Goal: Task Accomplishment & Management: Complete application form

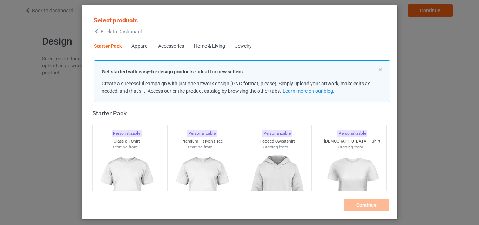
click at [136, 165] on img at bounding box center [126, 189] width 63 height 79
click at [192, 165] on img at bounding box center [202, 189] width 63 height 79
click at [275, 166] on img at bounding box center [277, 189] width 63 height 79
click at [330, 167] on img at bounding box center [352, 189] width 63 height 79
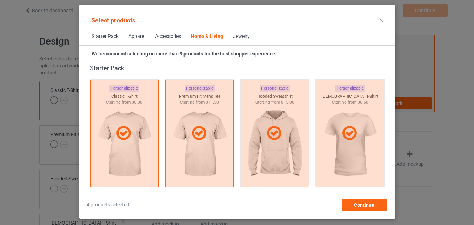
scroll to position [3289, 0]
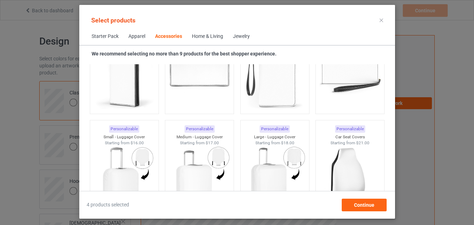
scroll to position [1632, 0]
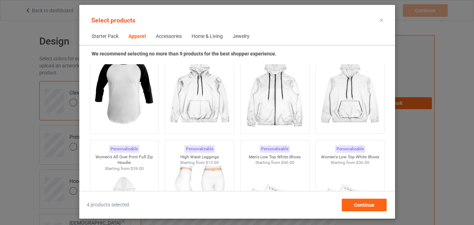
scroll to position [414, 0]
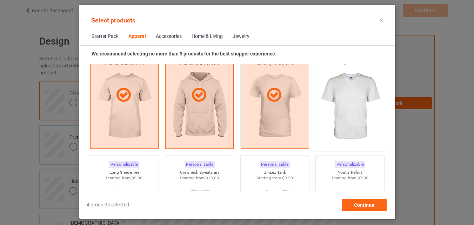
click at [352, 99] on img at bounding box center [350, 106] width 66 height 82
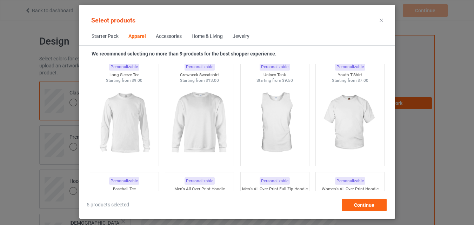
scroll to position [536, 0]
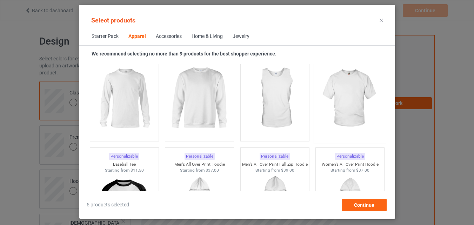
click at [352, 100] on img at bounding box center [350, 99] width 66 height 82
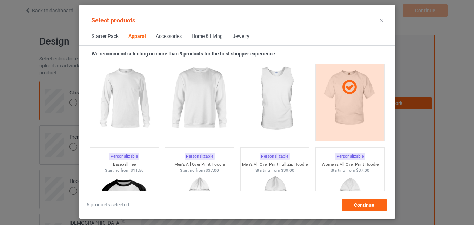
click at [295, 100] on img at bounding box center [275, 99] width 66 height 82
click at [207, 99] on img at bounding box center [199, 98] width 63 height 79
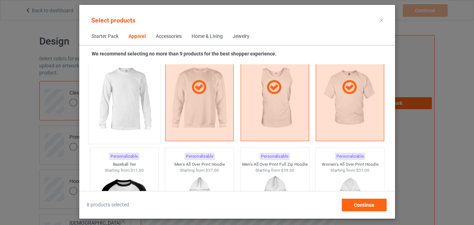
click at [124, 99] on img at bounding box center [124, 99] width 66 height 82
click at [116, 186] on img at bounding box center [124, 213] width 66 height 82
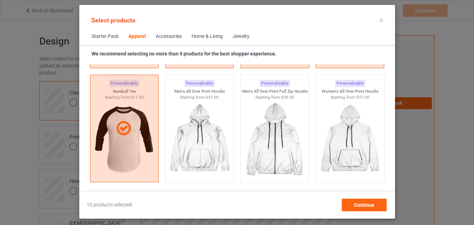
scroll to position [390, 0]
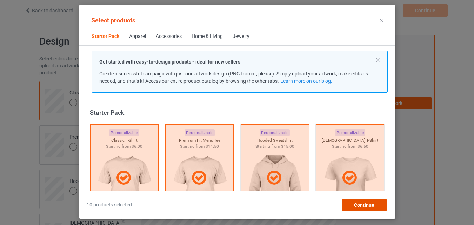
click at [374, 205] on span "Continue" at bounding box center [364, 205] width 20 height 6
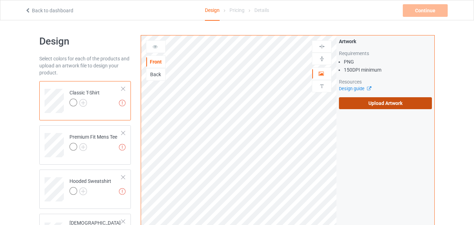
click at [370, 105] on label "Upload Artwork" at bounding box center [385, 103] width 93 height 12
click at [0, 0] on input "Upload Artwork" at bounding box center [0, 0] width 0 height 0
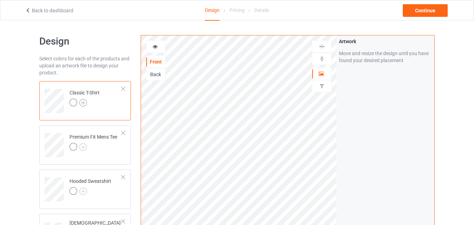
click at [83, 102] on img at bounding box center [83, 103] width 8 height 8
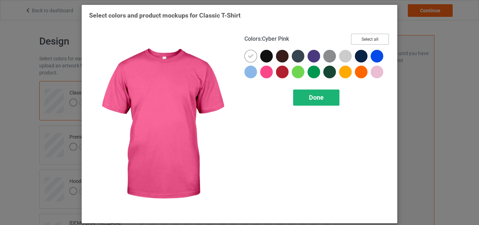
click at [355, 41] on button "Select all" at bounding box center [370, 39] width 38 height 11
click at [318, 99] on span "Done" at bounding box center [316, 97] width 15 height 7
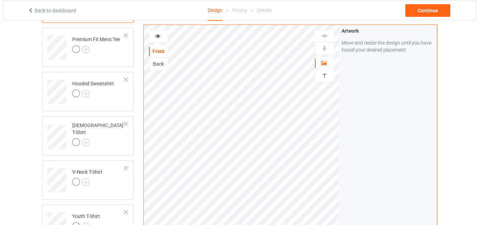
scroll to position [361, 0]
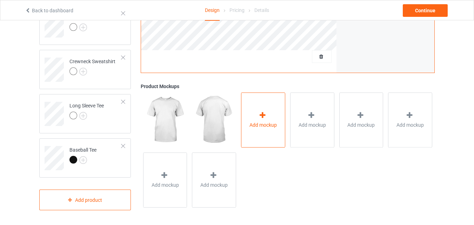
click at [259, 131] on div "Add mockup" at bounding box center [263, 120] width 44 height 55
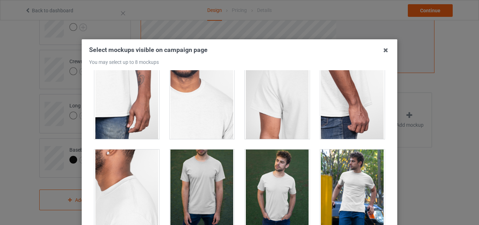
scroll to position [746, 0]
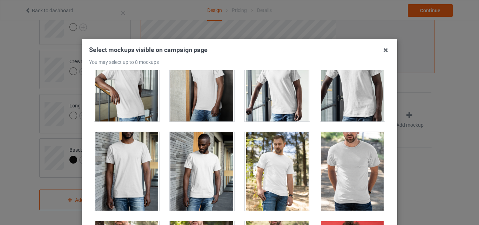
click at [143, 106] on div at bounding box center [126, 82] width 65 height 79
click at [200, 109] on div at bounding box center [202, 82] width 65 height 79
click at [203, 175] on div at bounding box center [202, 171] width 65 height 79
click at [247, 174] on div at bounding box center [277, 171] width 65 height 79
click at [340, 194] on div at bounding box center [352, 171] width 65 height 79
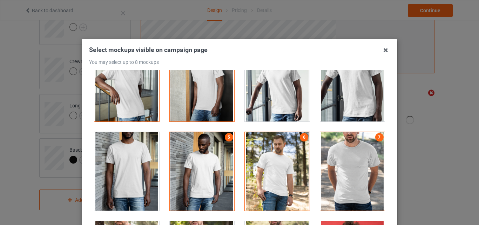
click at [272, 129] on div "6" at bounding box center [277, 171] width 75 height 89
click at [263, 178] on div at bounding box center [277, 171] width 65 height 79
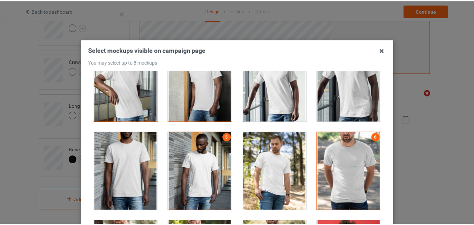
scroll to position [57, 0]
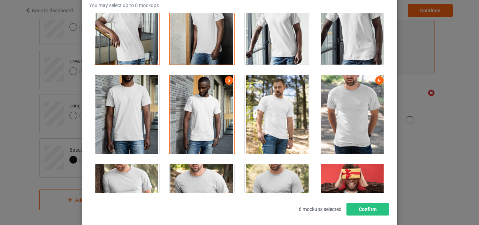
click at [209, 177] on div at bounding box center [202, 203] width 65 height 79
click at [287, 122] on div at bounding box center [277, 114] width 65 height 79
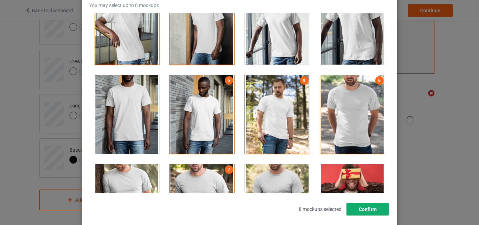
click at [357, 208] on button "Confirm" at bounding box center [368, 209] width 42 height 13
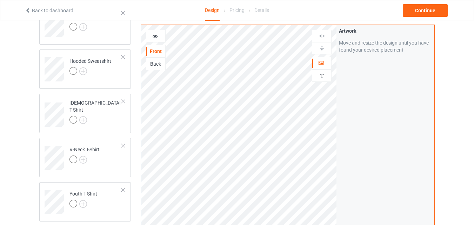
scroll to position [107, 0]
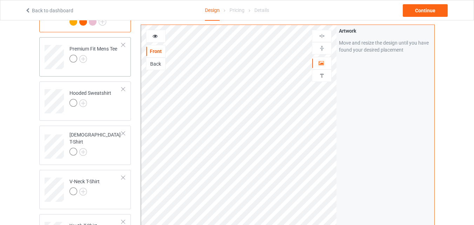
click at [111, 63] on div at bounding box center [93, 60] width 48 height 10
click at [85, 56] on img at bounding box center [83, 59] width 8 height 8
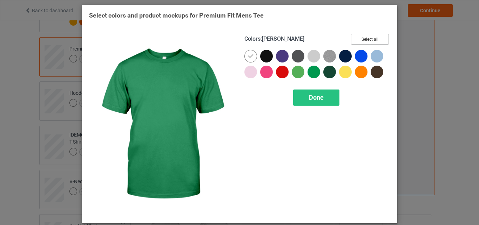
click at [369, 37] on button "Select all" at bounding box center [370, 39] width 38 height 11
click at [322, 94] on div "Done" at bounding box center [316, 97] width 46 height 16
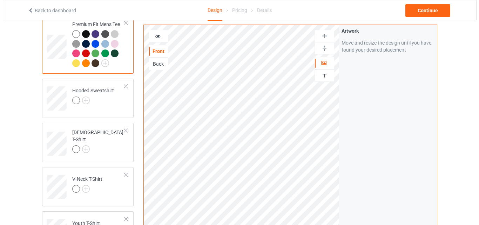
scroll to position [380, 0]
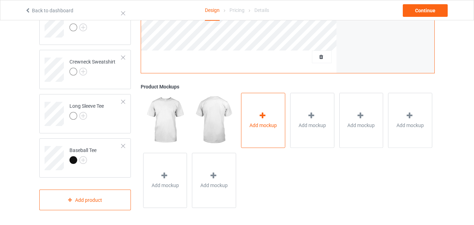
click at [274, 126] on span "Add mockup" at bounding box center [262, 125] width 27 height 7
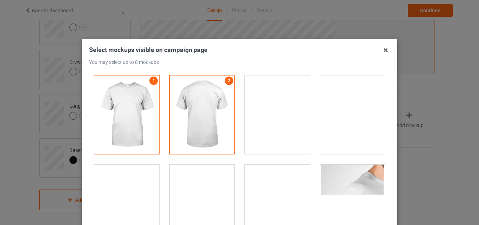
click at [251, 116] on div at bounding box center [277, 114] width 65 height 79
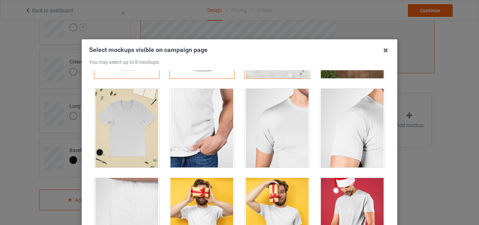
scroll to position [577, 0]
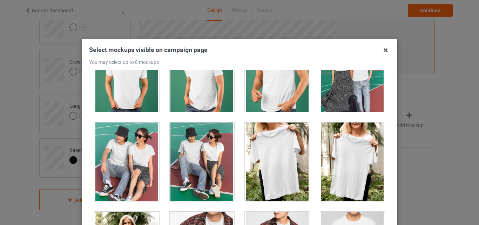
click at [266, 167] on div at bounding box center [277, 161] width 65 height 79
click at [320, 160] on div at bounding box center [352, 161] width 65 height 79
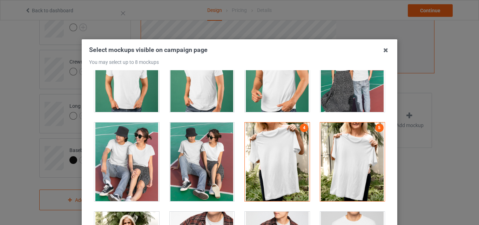
click at [165, 172] on div at bounding box center [202, 161] width 75 height 89
click at [193, 168] on div at bounding box center [202, 161] width 65 height 79
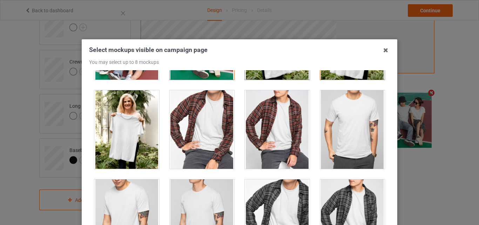
scroll to position [754, 0]
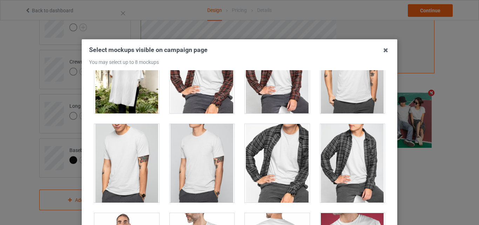
click at [348, 157] on div at bounding box center [352, 163] width 65 height 79
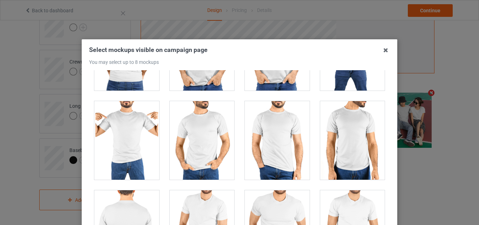
scroll to position [1599, 0]
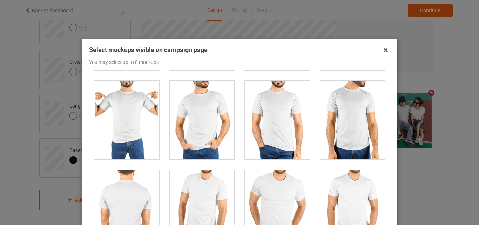
click at [198, 196] on div at bounding box center [202, 209] width 65 height 79
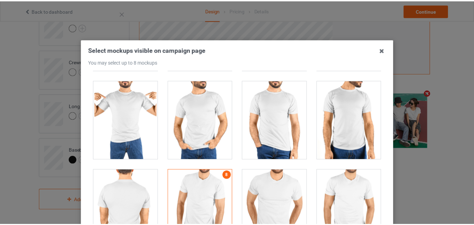
scroll to position [96, 0]
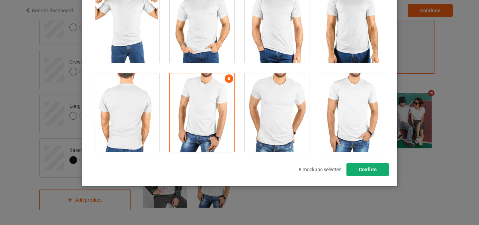
click at [367, 172] on button "Confirm" at bounding box center [368, 169] width 42 height 13
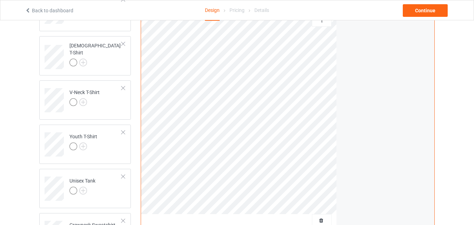
scroll to position [147, 0]
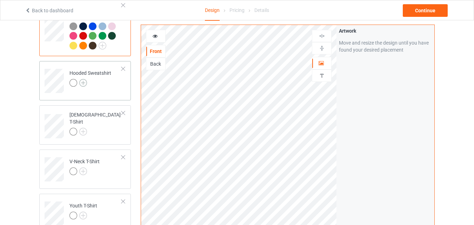
click at [84, 82] on img at bounding box center [83, 83] width 8 height 8
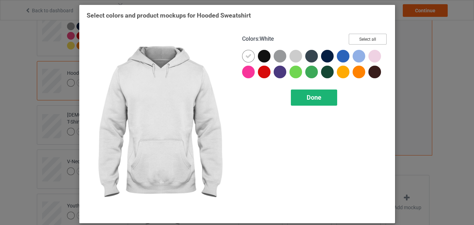
click at [370, 37] on button "Select all" at bounding box center [368, 39] width 38 height 11
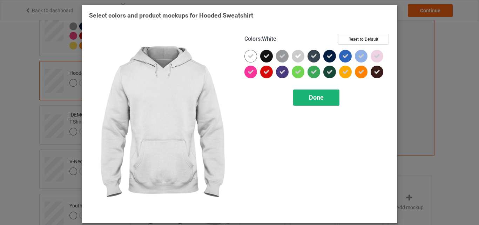
click at [314, 100] on span "Done" at bounding box center [316, 97] width 15 height 7
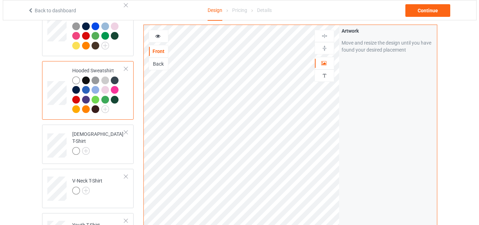
scroll to position [400, 0]
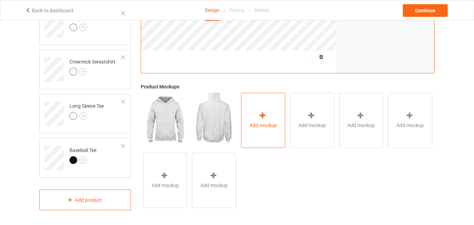
click at [265, 128] on span "Add mockup" at bounding box center [262, 125] width 27 height 7
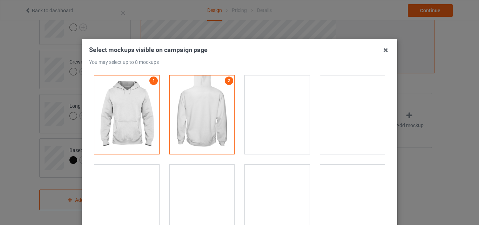
click at [269, 189] on div at bounding box center [277, 204] width 65 height 79
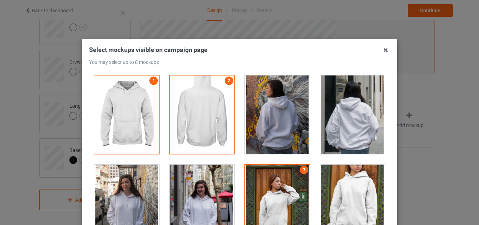
click at [206, 189] on div at bounding box center [202, 204] width 65 height 79
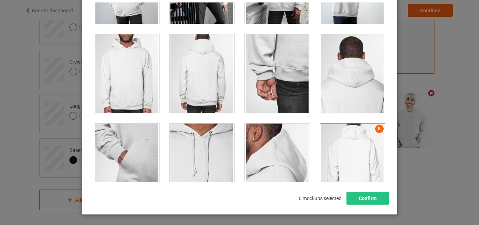
scroll to position [396, 0]
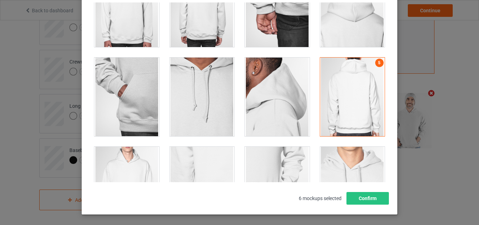
click at [359, 75] on div at bounding box center [352, 97] width 65 height 79
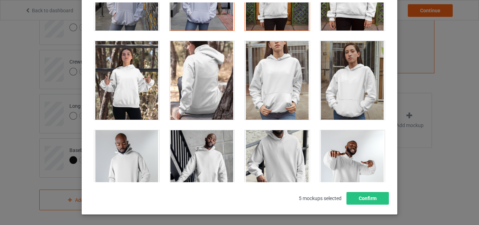
scroll to position [106, 0]
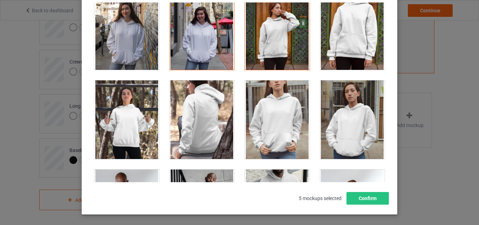
click at [274, 118] on div at bounding box center [277, 119] width 65 height 79
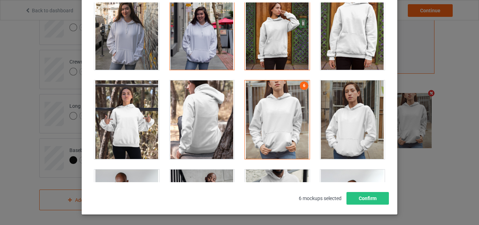
drag, startPoint x: 207, startPoint y: 45, endPoint x: 382, endPoint y: 19, distance: 176.6
click at [207, 44] on div at bounding box center [202, 30] width 65 height 79
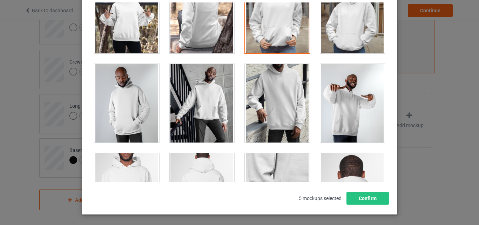
scroll to position [264, 0]
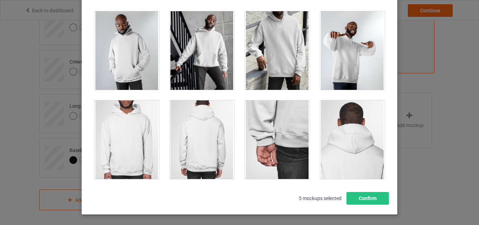
click at [174, 49] on div at bounding box center [202, 50] width 65 height 79
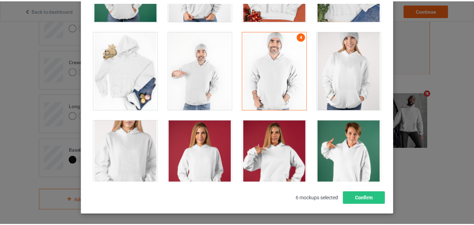
scroll to position [1518, 0]
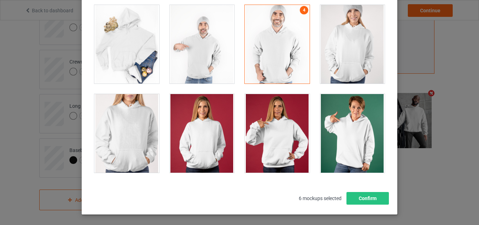
click at [338, 63] on div at bounding box center [352, 44] width 65 height 79
click at [358, 144] on div at bounding box center [352, 133] width 65 height 79
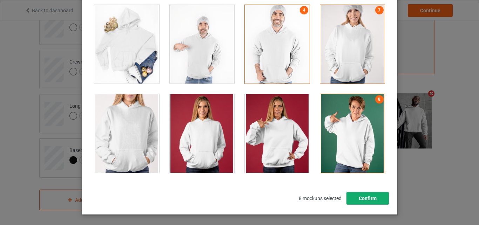
click at [365, 199] on button "Confirm" at bounding box center [368, 198] width 42 height 13
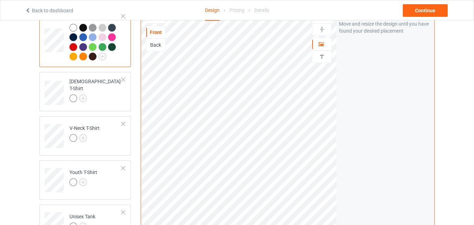
scroll to position [196, 0]
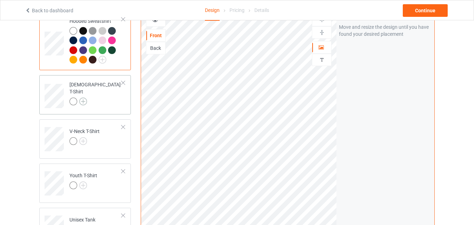
click at [80, 98] on img at bounding box center [83, 102] width 8 height 8
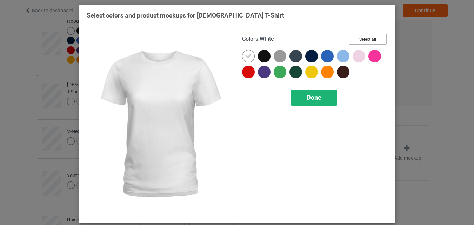
click at [360, 40] on button "Select all" at bounding box center [368, 39] width 38 height 11
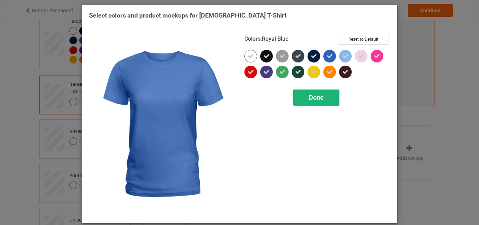
click at [313, 101] on span "Done" at bounding box center [316, 97] width 15 height 7
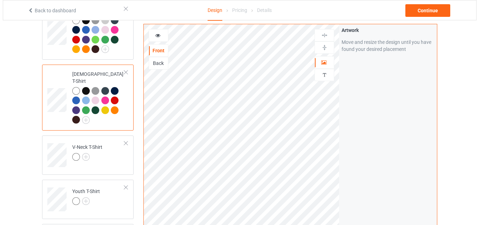
scroll to position [420, 0]
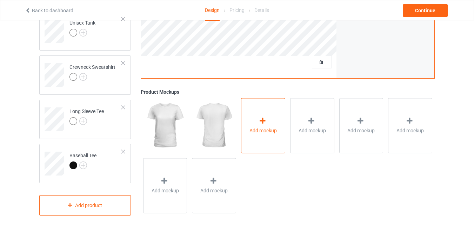
click at [261, 127] on span "Add mockup" at bounding box center [262, 130] width 27 height 7
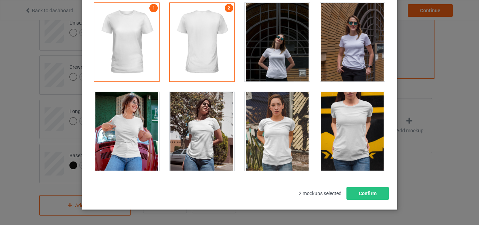
scroll to position [54, 0]
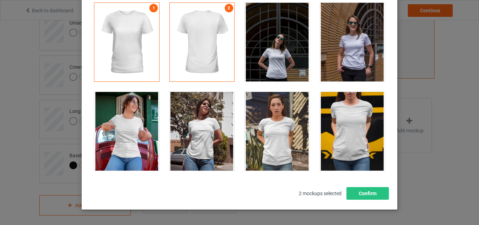
click at [343, 55] on div at bounding box center [352, 42] width 65 height 79
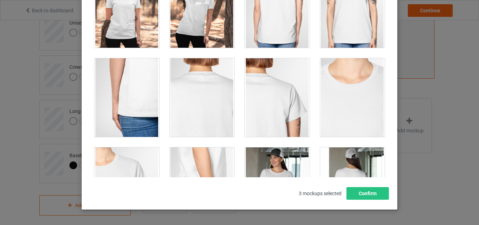
click at [271, 26] on div at bounding box center [277, 8] width 65 height 79
click at [214, 28] on div at bounding box center [202, 8] width 65 height 79
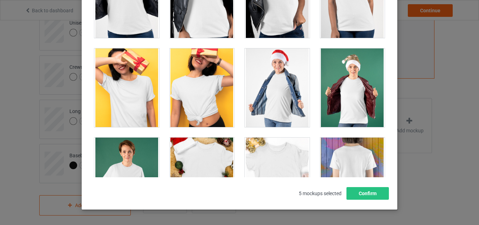
scroll to position [1574, 0]
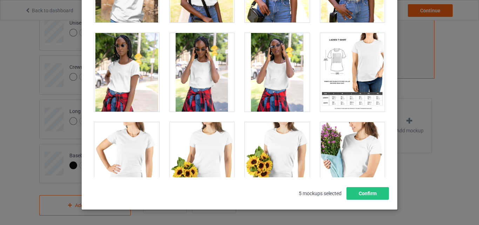
click at [196, 69] on div at bounding box center [202, 72] width 65 height 79
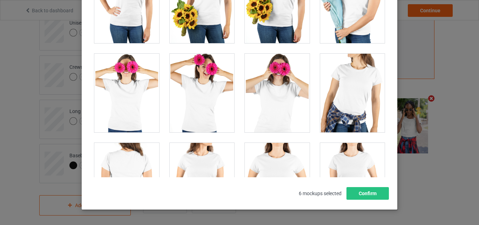
scroll to position [2035, 0]
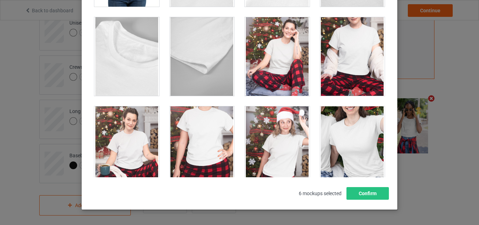
click at [276, 143] on div at bounding box center [277, 145] width 65 height 79
click at [272, 63] on div at bounding box center [277, 56] width 65 height 79
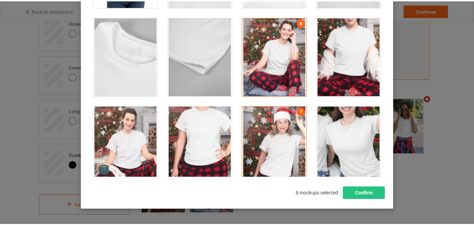
scroll to position [96, 0]
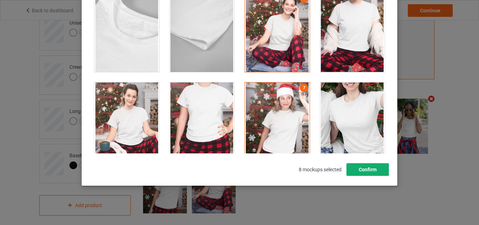
click at [363, 163] on button "Confirm" at bounding box center [368, 169] width 42 height 13
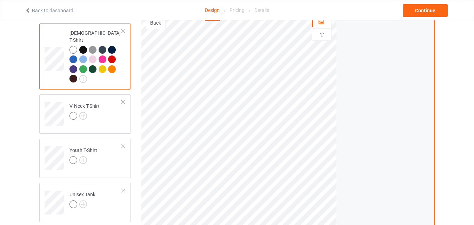
scroll to position [243, 0]
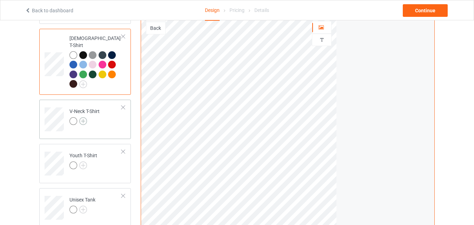
click at [84, 117] on img at bounding box center [83, 121] width 8 height 8
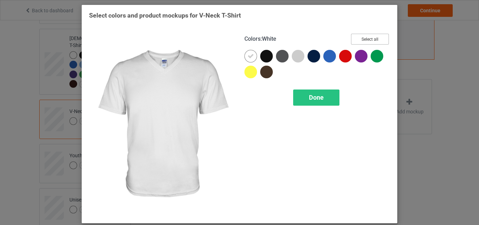
click at [360, 38] on button "Select all" at bounding box center [370, 39] width 38 height 11
click at [315, 105] on div "Done" at bounding box center [316, 97] width 46 height 16
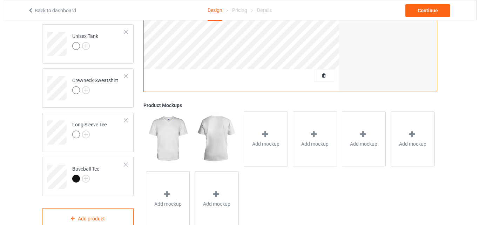
scroll to position [430, 0]
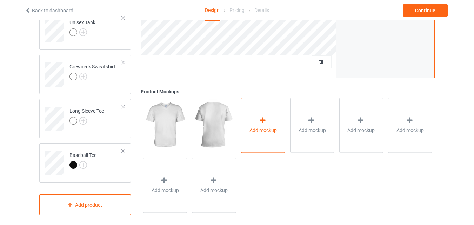
click at [274, 127] on span "Add mockup" at bounding box center [262, 130] width 27 height 7
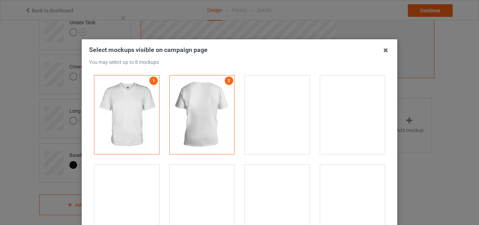
drag, startPoint x: 388, startPoint y: 91, endPoint x: 388, endPoint y: 95, distance: 4.6
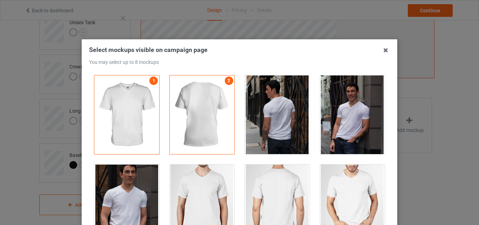
click at [388, 95] on div "Select mockups visible on campaign page You may select up to 8 mockups 1 2 2 mo…" at bounding box center [240, 160] width 316 height 243
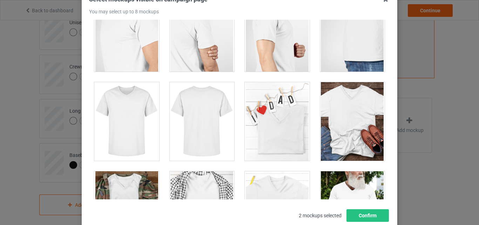
scroll to position [337, 0]
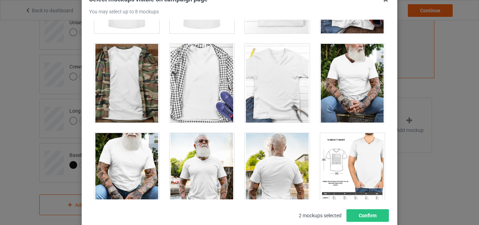
click at [120, 85] on div at bounding box center [126, 83] width 65 height 79
click at [181, 90] on div at bounding box center [202, 83] width 65 height 79
click at [265, 92] on div at bounding box center [277, 83] width 65 height 79
click at [349, 92] on div at bounding box center [352, 83] width 65 height 79
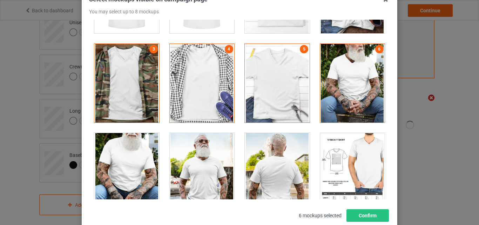
click at [135, 176] on div at bounding box center [126, 172] width 65 height 79
click at [201, 175] on div at bounding box center [202, 172] width 65 height 79
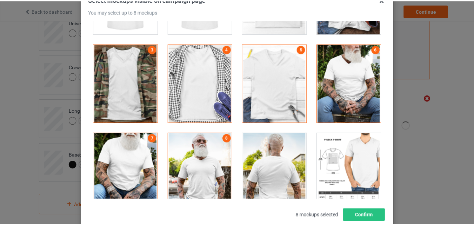
scroll to position [96, 0]
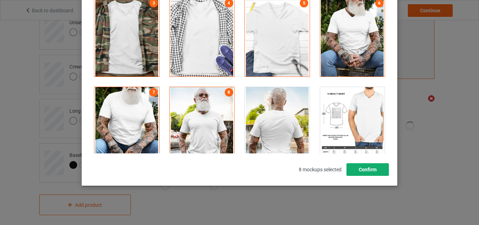
click at [368, 169] on button "Confirm" at bounding box center [368, 169] width 42 height 13
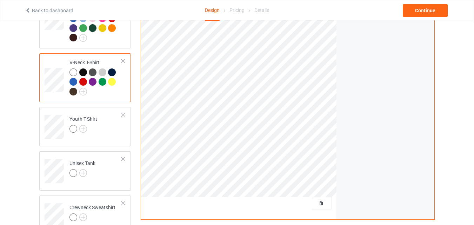
scroll to position [288, 0]
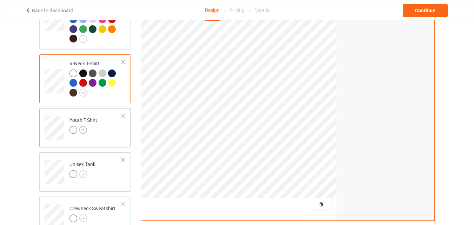
click at [86, 126] on img at bounding box center [83, 130] width 8 height 8
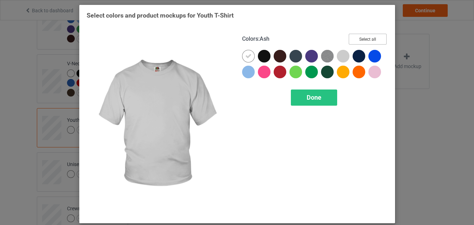
click at [373, 40] on button "Select all" at bounding box center [368, 39] width 38 height 11
click at [308, 100] on span "Done" at bounding box center [314, 97] width 15 height 7
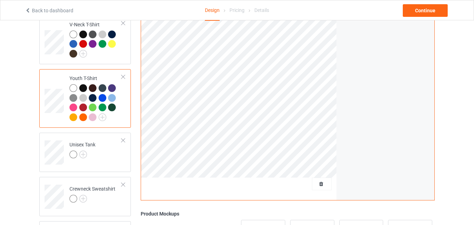
scroll to position [383, 0]
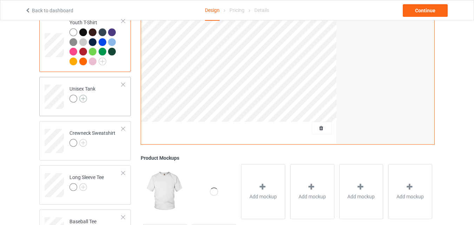
click at [81, 95] on img at bounding box center [83, 99] width 8 height 8
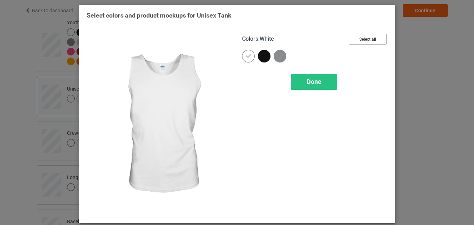
click at [373, 39] on button "Select all" at bounding box center [368, 39] width 38 height 11
click at [314, 76] on div "Done" at bounding box center [314, 82] width 46 height 16
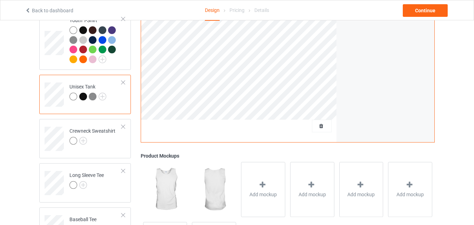
scroll to position [438, 0]
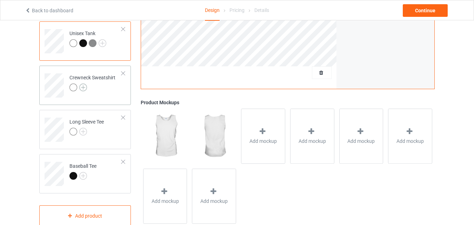
click at [82, 83] on img at bounding box center [83, 87] width 8 height 8
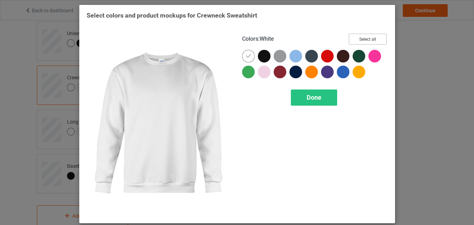
click at [350, 37] on button "Select all" at bounding box center [368, 39] width 38 height 11
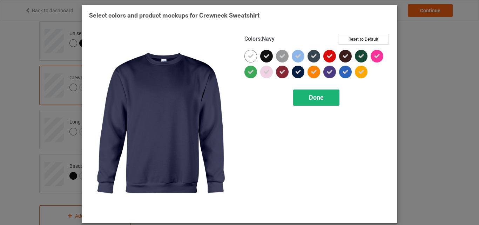
click at [328, 99] on div "Done" at bounding box center [316, 97] width 46 height 16
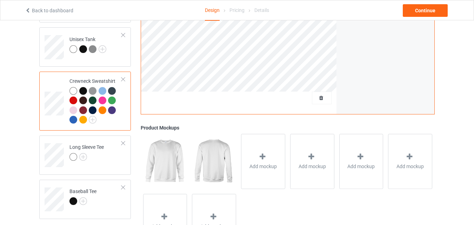
scroll to position [469, 0]
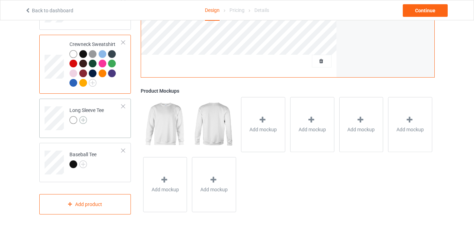
click at [81, 117] on img at bounding box center [83, 120] width 8 height 8
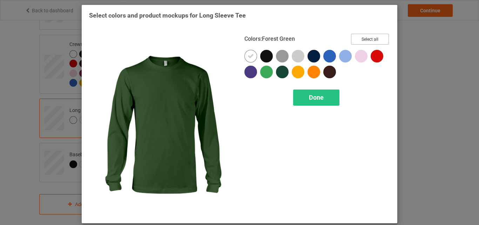
click at [372, 34] on button "Select all" at bounding box center [370, 39] width 38 height 11
click at [319, 105] on div "Done" at bounding box center [316, 97] width 46 height 16
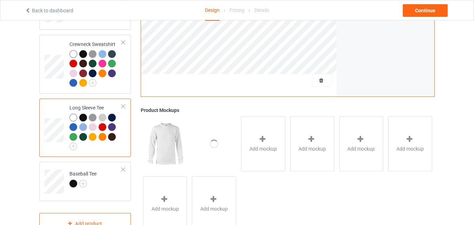
scroll to position [489, 0]
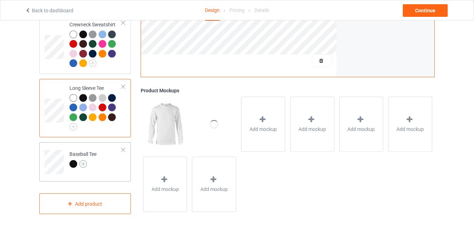
click at [82, 161] on img at bounding box center [83, 164] width 8 height 8
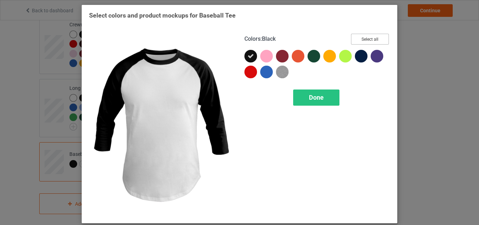
click at [362, 39] on button "Select all" at bounding box center [370, 39] width 38 height 11
drag, startPoint x: 317, startPoint y: 97, endPoint x: 472, endPoint y: 136, distance: 159.5
click at [316, 98] on span "Done" at bounding box center [316, 97] width 15 height 7
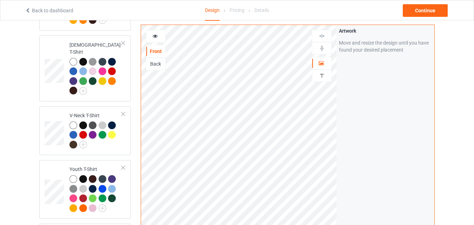
scroll to position [489, 0]
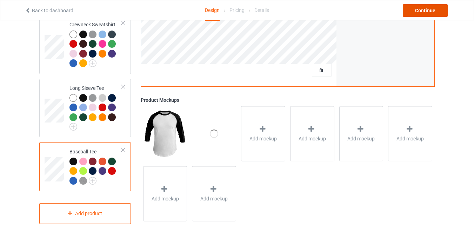
drag, startPoint x: 423, startPoint y: 13, endPoint x: 245, endPoint y: 210, distance: 265.8
click at [423, 12] on div "Continue" at bounding box center [425, 10] width 45 height 13
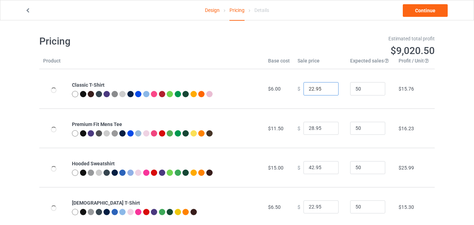
drag, startPoint x: 310, startPoint y: 89, endPoint x: 299, endPoint y: 87, distance: 11.1
click at [299, 87] on div "$ 22.95" at bounding box center [320, 88] width 45 height 13
type input "19.95"
click at [350, 88] on input "50" at bounding box center [367, 88] width 35 height 13
type input "200"
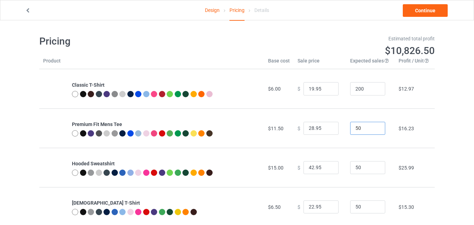
drag, startPoint x: 355, startPoint y: 129, endPoint x: 349, endPoint y: 129, distance: 5.6
click at [350, 129] on input "50" at bounding box center [367, 128] width 35 height 13
type input "200"
drag, startPoint x: 359, startPoint y: 168, endPoint x: 346, endPoint y: 170, distance: 13.1
click at [350, 170] on input "50" at bounding box center [367, 167] width 35 height 13
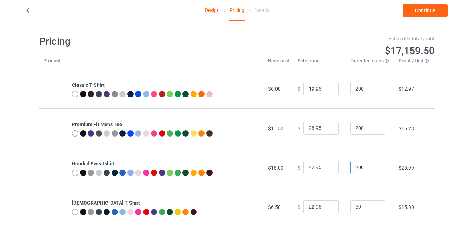
type input "200"
drag, startPoint x: 360, startPoint y: 208, endPoint x: 348, endPoint y: 208, distance: 11.2
click at [350, 208] on input "50" at bounding box center [367, 206] width 35 height 13
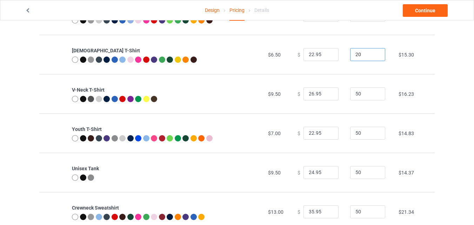
scroll to position [160, 0]
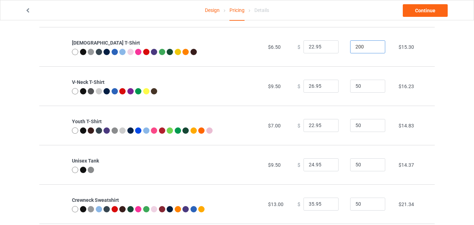
type input "200"
drag, startPoint x: 354, startPoint y: 87, endPoint x: 344, endPoint y: 89, distance: 10.1
click at [341, 88] on tr "V-Neck T-Shirt $9.50 $ 26.95 50 $16.23" at bounding box center [236, 85] width 395 height 39
type input "200"
drag, startPoint x: 359, startPoint y: 127, endPoint x: 345, endPoint y: 126, distance: 14.5
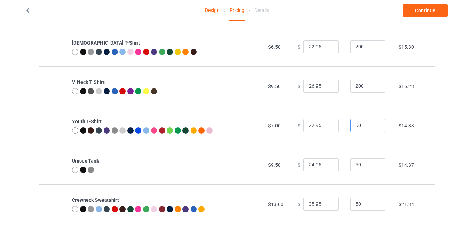
click at [346, 126] on td "50" at bounding box center [370, 125] width 48 height 39
type input "200"
drag, startPoint x: 348, startPoint y: 166, endPoint x: 345, endPoint y: 167, distance: 3.9
click at [340, 166] on tr "Unisex Tank $9.50 $ 24.95 50 $14.37" at bounding box center [236, 164] width 395 height 39
type input "200"
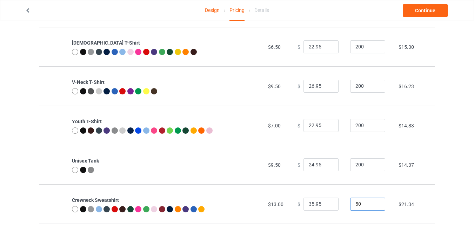
drag, startPoint x: 358, startPoint y: 205, endPoint x: 345, endPoint y: 202, distance: 14.0
click at [346, 203] on td "50" at bounding box center [370, 203] width 48 height 39
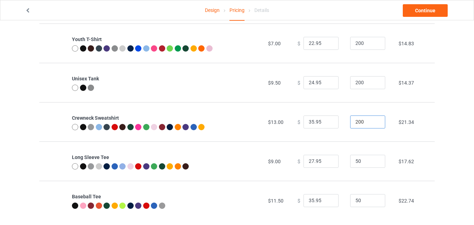
scroll to position [252, 0]
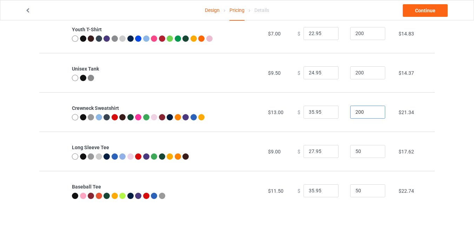
type input "200"
drag, startPoint x: 364, startPoint y: 152, endPoint x: 338, endPoint y: 151, distance: 25.6
click at [340, 151] on tr "Long Sleeve Tee $9.00 $ 27.95 50 $17.62" at bounding box center [236, 151] width 395 height 39
type input "200"
drag, startPoint x: 363, startPoint y: 191, endPoint x: 342, endPoint y: 190, distance: 21.1
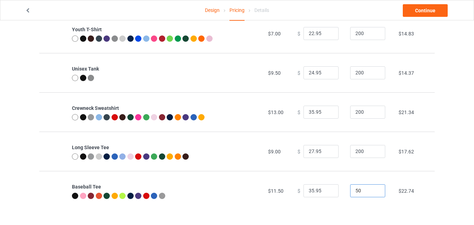
click at [346, 190] on td "50" at bounding box center [370, 190] width 48 height 39
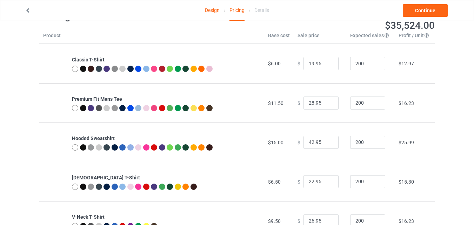
scroll to position [0, 0]
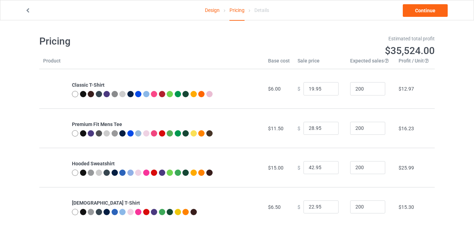
type input "200"
click at [309, 128] on input "28.95" at bounding box center [320, 128] width 35 height 13
type input "25.95"
drag, startPoint x: 309, startPoint y: 171, endPoint x: 297, endPoint y: 171, distance: 12.3
click at [298, 171] on div "$ 42.95" at bounding box center [320, 167] width 45 height 13
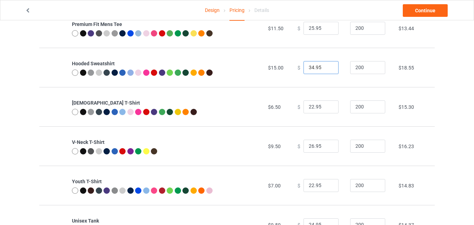
scroll to position [108, 0]
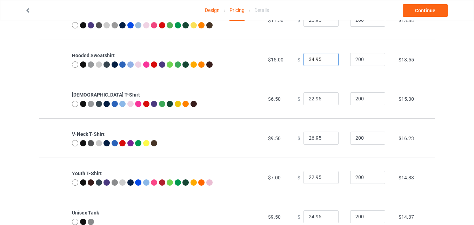
type input "34.95"
drag, startPoint x: 309, startPoint y: 101, endPoint x: 303, endPoint y: 101, distance: 6.0
click at [303, 101] on input "22.95" at bounding box center [320, 98] width 35 height 13
type input "20.95"
click at [308, 139] on input "26.95" at bounding box center [320, 138] width 35 height 13
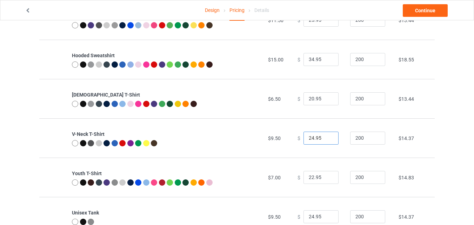
type input "24.95"
click at [311, 176] on input "22.95" at bounding box center [320, 177] width 35 height 13
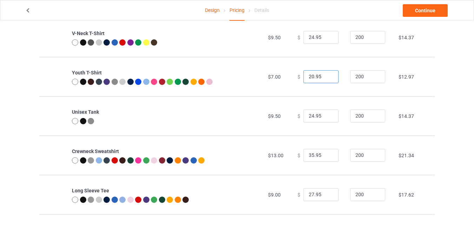
scroll to position [232, 0]
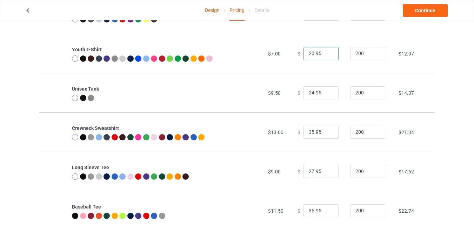
type input "20.95"
click at [310, 95] on input "24.95" at bounding box center [320, 92] width 35 height 13
type input "22.95"
click at [309, 133] on input "35.95" at bounding box center [320, 132] width 35 height 13
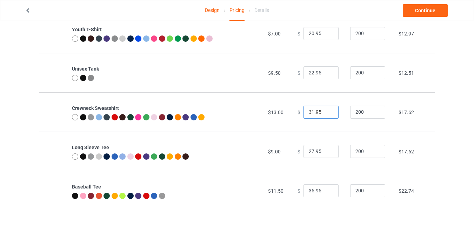
type input "31.95"
click at [308, 152] on input "27.95" at bounding box center [320, 151] width 35 height 13
type input "25.95"
click at [307, 191] on input "35.95" at bounding box center [320, 190] width 35 height 13
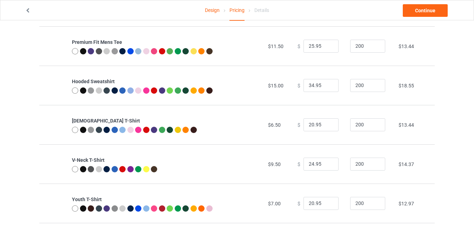
scroll to position [0, 0]
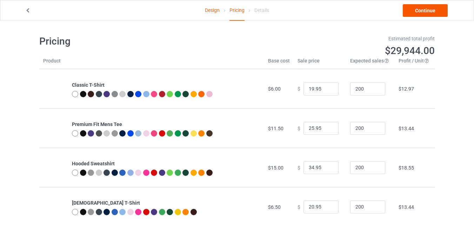
type input "30.95"
click at [429, 10] on link "Continue" at bounding box center [425, 10] width 45 height 13
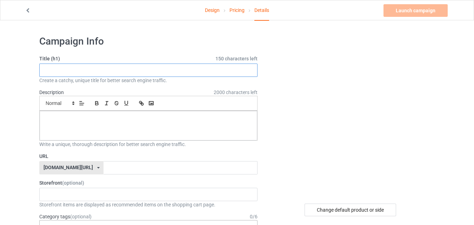
click at [103, 66] on input "text" at bounding box center [148, 70] width 218 height 13
click at [69, 70] on input "text" at bounding box center [148, 70] width 218 height 13
click at [91, 71] on input "text" at bounding box center [148, 70] width 218 height 13
click at [61, 70] on input "text" at bounding box center [148, 70] width 218 height 13
click at [59, 73] on input "text" at bounding box center [148, 70] width 218 height 13
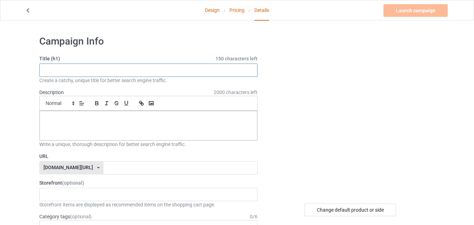
paste input "[PERSON_NAME]"
click at [44, 70] on input "[PERSON_NAME]" at bounding box center [148, 70] width 218 height 13
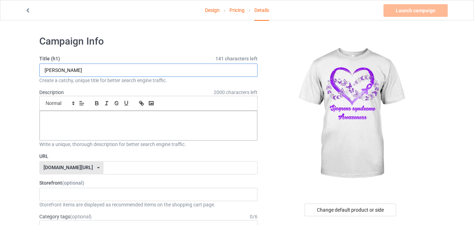
click at [75, 70] on input "[PERSON_NAME]" at bounding box center [148, 70] width 218 height 13
type input "[PERSON_NAME] syndrome awareness"
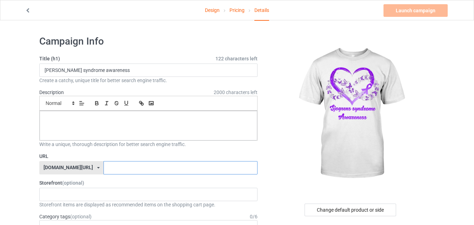
click at [117, 166] on input "text" at bounding box center [180, 167] width 154 height 13
paste input "[PERSON_NAME]"
click at [122, 167] on input "[PERSON_NAME]" at bounding box center [180, 167] width 154 height 13
type input "sjogrensyndrome"
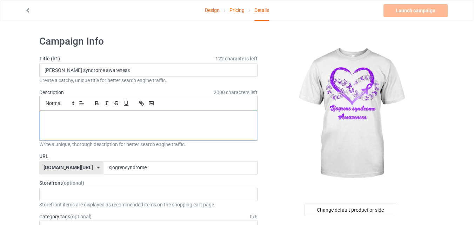
click at [116, 125] on div at bounding box center [149, 125] width 218 height 29
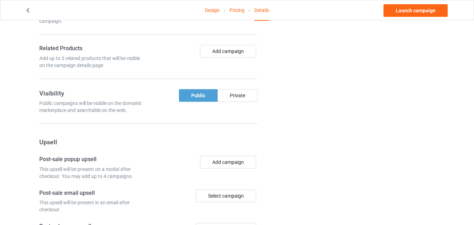
scroll to position [435, 0]
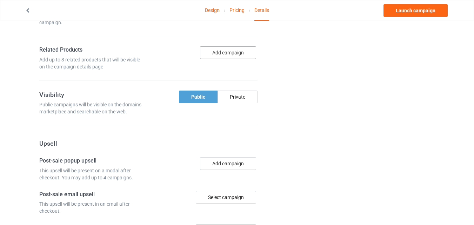
click at [234, 49] on button "Add campaign" at bounding box center [228, 52] width 56 height 13
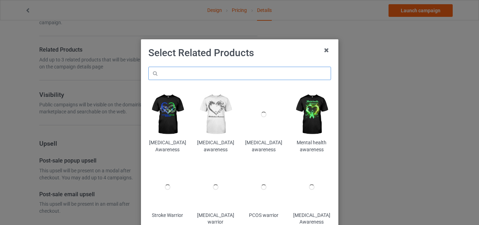
click at [205, 72] on input "text" at bounding box center [239, 73] width 183 height 13
type input "sjo"
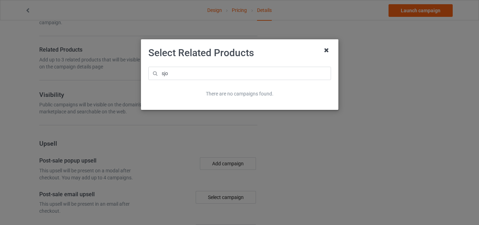
click at [327, 49] on icon at bounding box center [326, 50] width 11 height 11
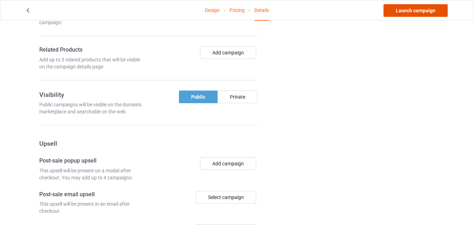
click at [422, 10] on link "Launch campaign" at bounding box center [415, 10] width 64 height 13
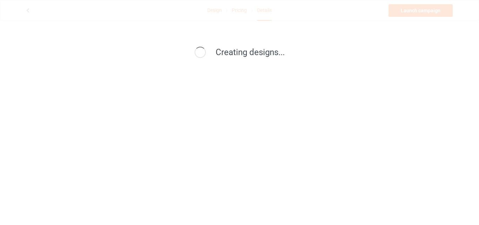
click at [152, 130] on div "Creating designs..." at bounding box center [239, 112] width 479 height 225
click at [188, 74] on div "Launching your campaigns..." at bounding box center [239, 112] width 479 height 225
